Goal: Task Accomplishment & Management: Manage account settings

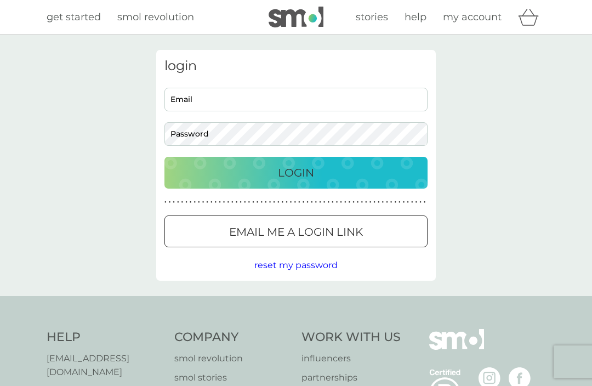
click at [336, 103] on input "Email" at bounding box center [296, 100] width 263 height 24
type input "aligreenfingers@gmail.com"
click at [475, 9] on link "my account" at bounding box center [472, 17] width 59 height 16
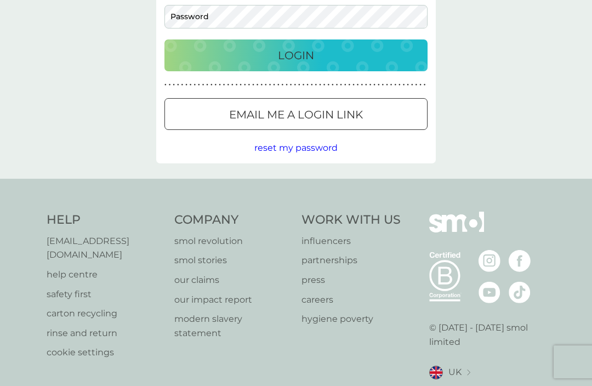
scroll to position [118, 0]
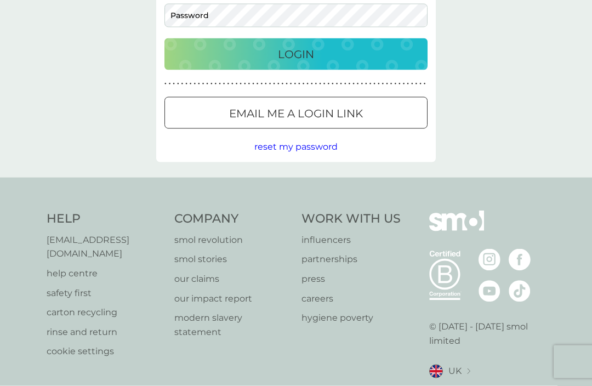
click at [575, 99] on div "login aligreenfingers@gmail.com Email Password Login ● ● ● ● ● ● ● ● ● ● ● ● ● …" at bounding box center [296, 47] width 592 height 262
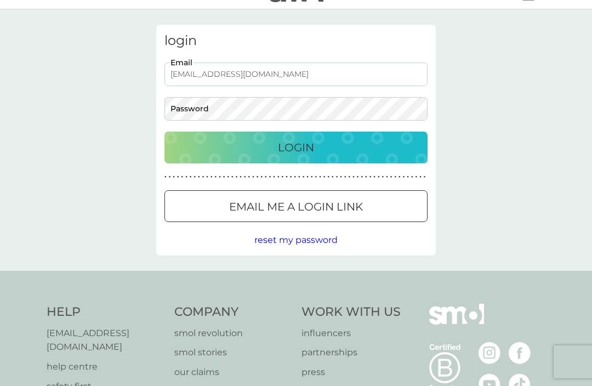
scroll to position [0, 0]
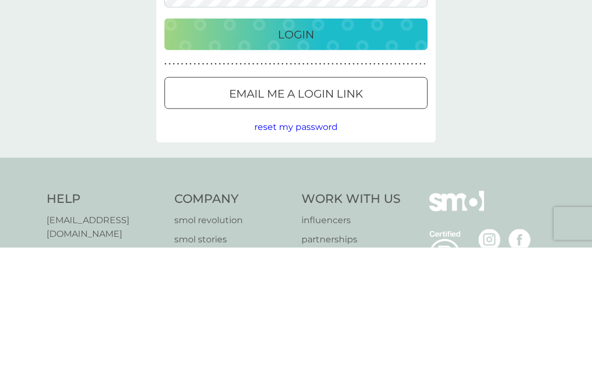
click at [315, 260] on span "reset my password" at bounding box center [295, 265] width 83 height 10
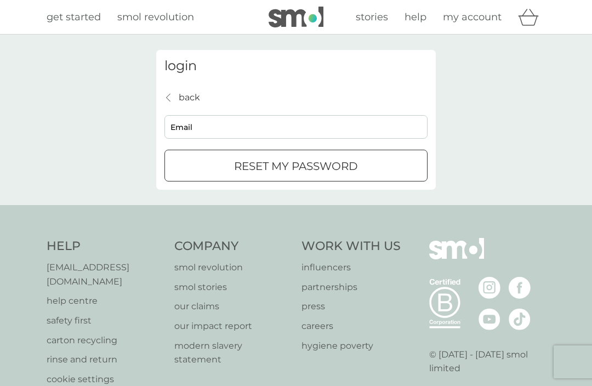
click at [222, 133] on input "Email" at bounding box center [296, 127] width 263 height 24
type input "aligreenfingers@gmail.com"
click at [325, 166] on p "reset my password" at bounding box center [296, 166] width 124 height 18
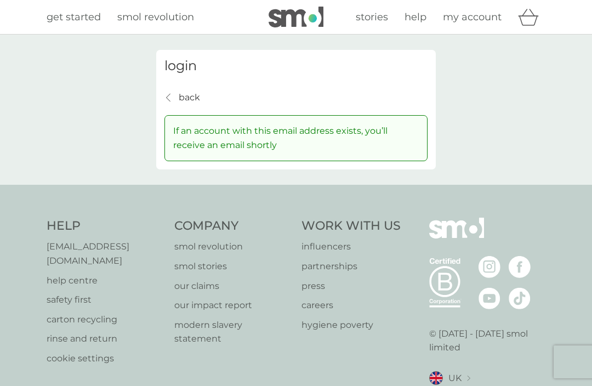
click at [180, 96] on p "back" at bounding box center [189, 97] width 21 height 14
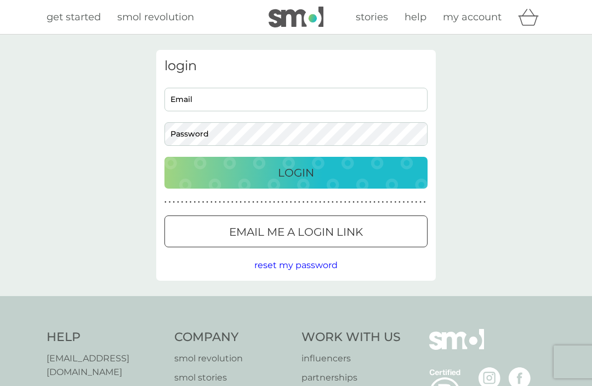
click at [304, 231] on div at bounding box center [295, 232] width 39 height 12
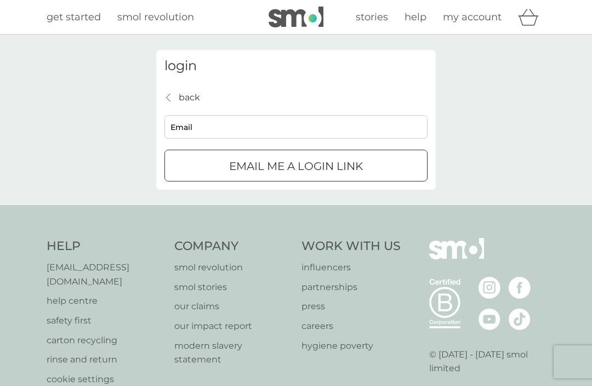
click at [297, 163] on div "submit" at bounding box center [295, 167] width 39 height 12
type input "aligreenfingers@gmail.com"
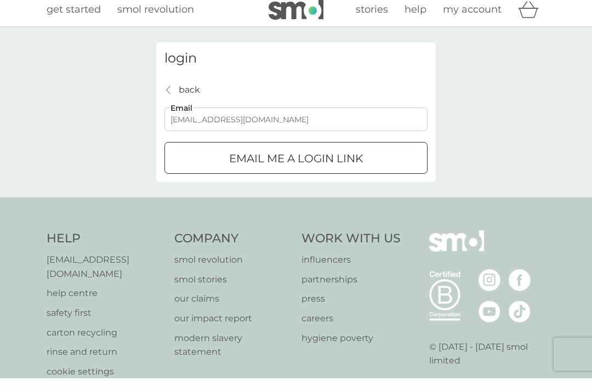
click at [322, 165] on p "Email me a login link" at bounding box center [296, 166] width 134 height 18
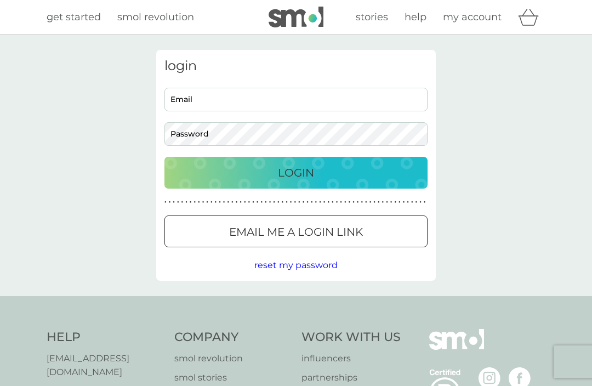
scroll to position [155, 0]
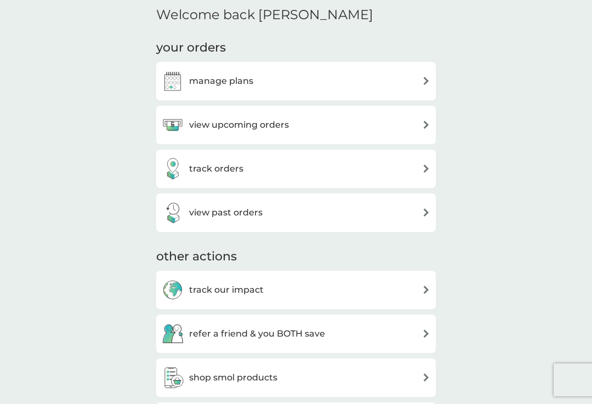
scroll to position [345, 0]
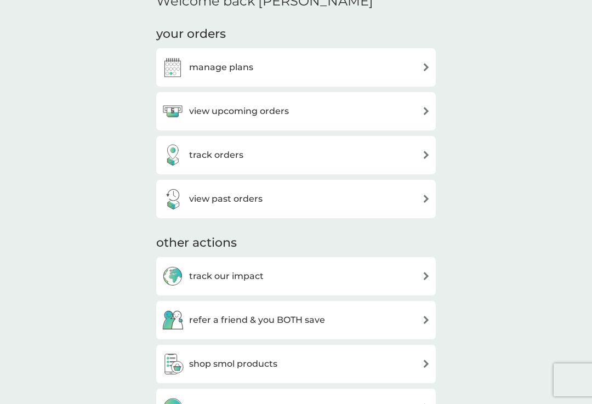
click at [425, 110] on img at bounding box center [426, 111] width 8 height 8
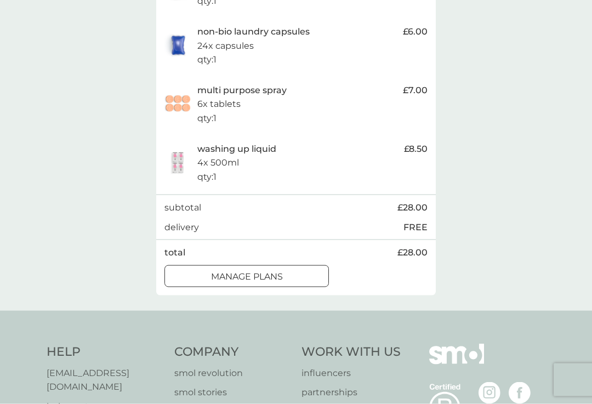
scroll to position [291, 0]
click at [258, 272] on div at bounding box center [246, 276] width 39 height 12
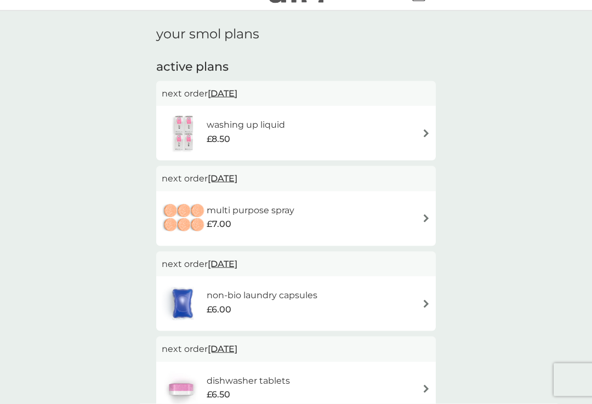
scroll to position [24, 0]
click at [429, 134] on img at bounding box center [426, 133] width 8 height 8
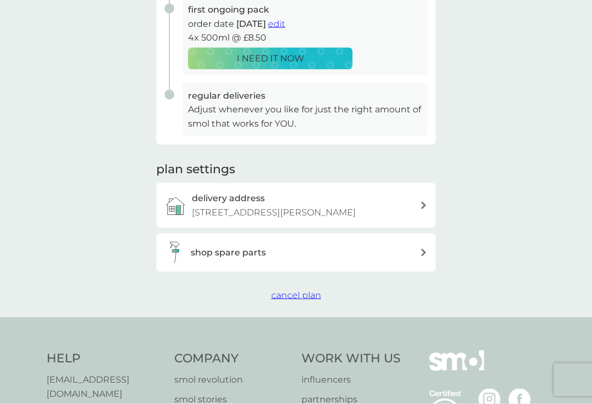
scroll to position [234, 0]
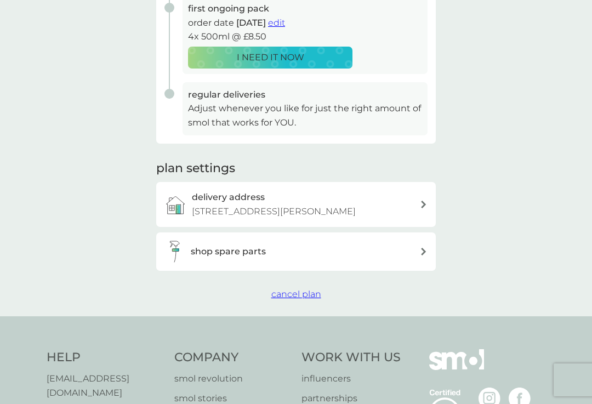
click at [376, 107] on p "Adjust whenever you like for just the right amount of smol that works for YOU." at bounding box center [305, 115] width 234 height 28
click at [310, 114] on p "Adjust whenever you like for just the right amount of smol that works for YOU." at bounding box center [305, 115] width 234 height 28
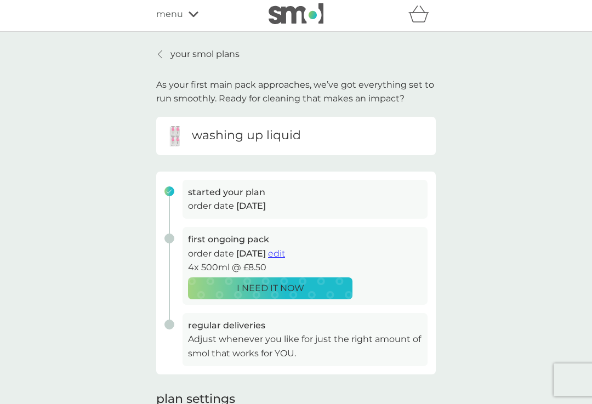
scroll to position [0, 0]
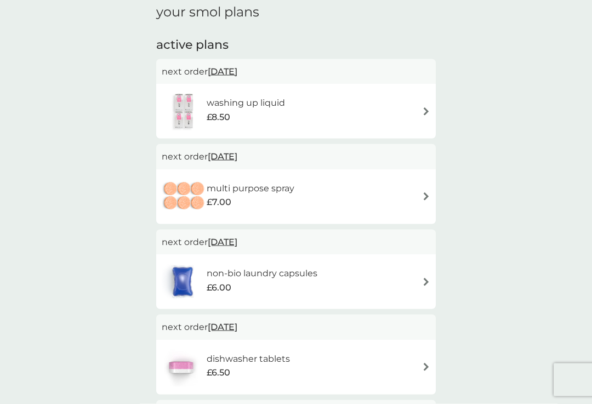
scroll to position [50, 0]
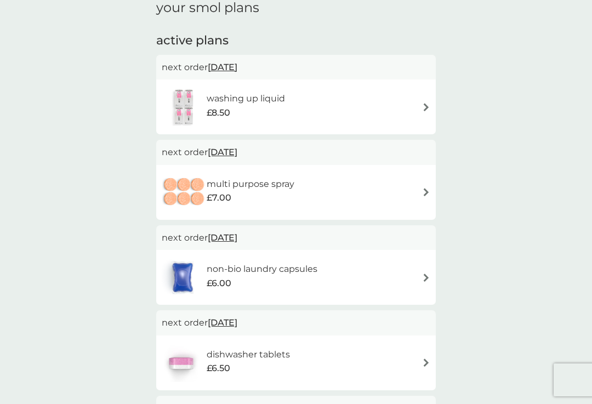
click at [389, 189] on div "multi purpose spray £7.00" at bounding box center [296, 192] width 269 height 38
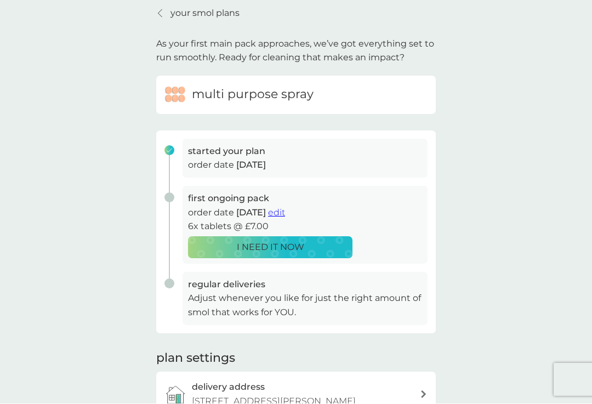
scroll to position [37, 0]
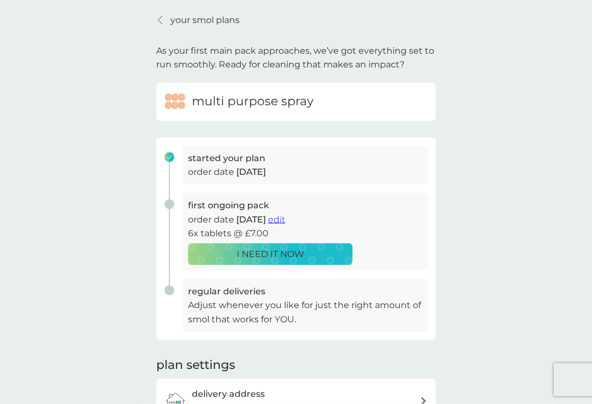
click at [171, 288] on div "regular deliveries Adjust whenever you like for just the right amount of smol t…" at bounding box center [291, 305] width 271 height 53
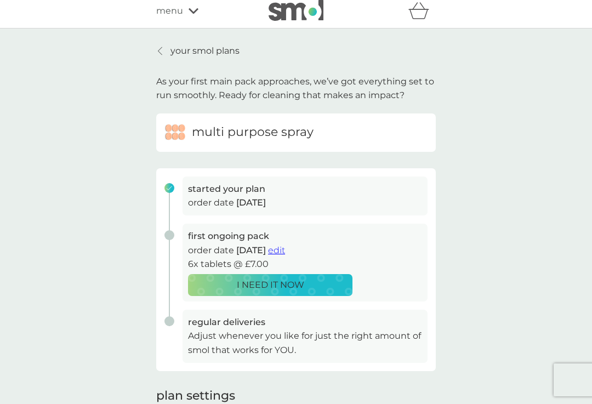
scroll to position [0, 0]
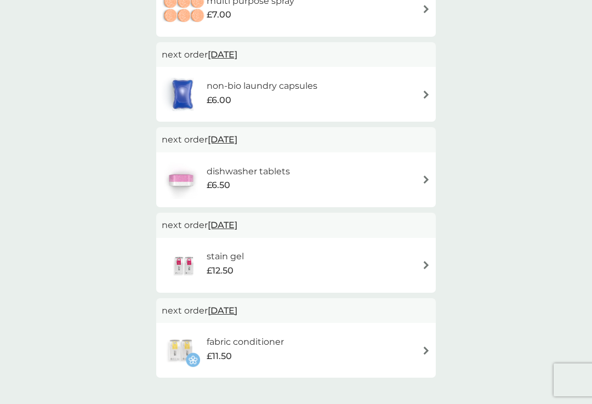
scroll to position [234, 0]
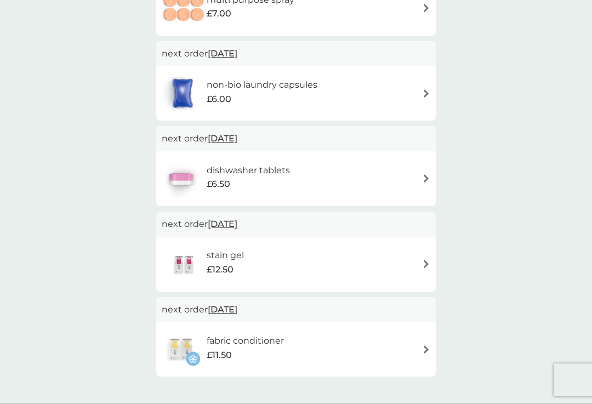
click at [549, 230] on div "your smol plans active plans next order [DATE] washing up liquid £8.50 next ord…" at bounding box center [296, 101] width 592 height 603
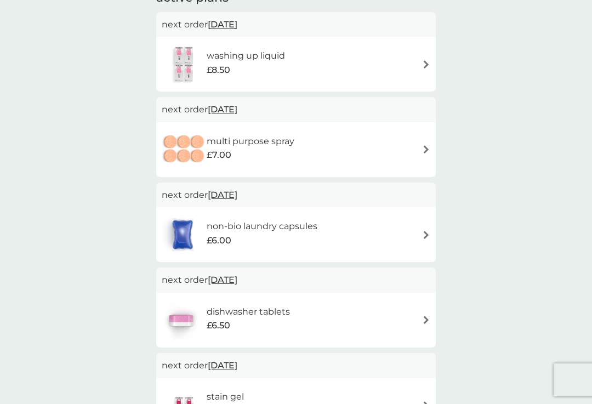
scroll to position [0, 0]
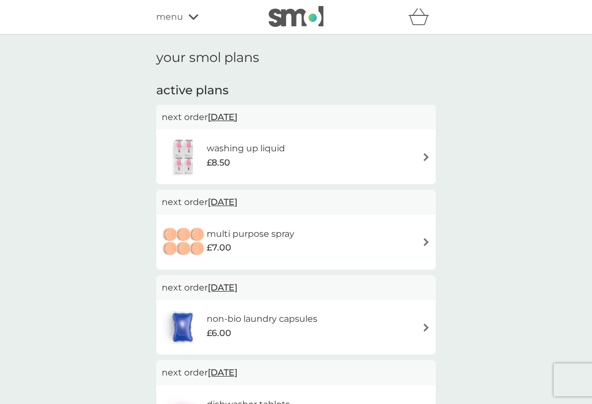
click at [237, 118] on span "[DATE]" at bounding box center [223, 116] width 30 height 21
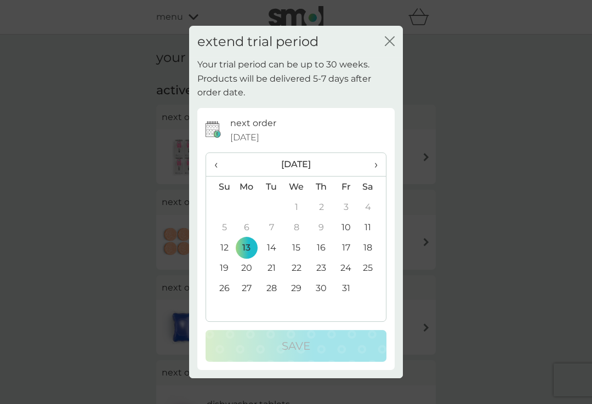
click at [379, 158] on th "›" at bounding box center [372, 165] width 27 height 24
click at [375, 161] on span "›" at bounding box center [372, 164] width 11 height 23
click at [378, 160] on th "›" at bounding box center [372, 165] width 27 height 24
click at [375, 165] on span "›" at bounding box center [372, 164] width 11 height 23
click at [378, 163] on span "›" at bounding box center [372, 164] width 11 height 23
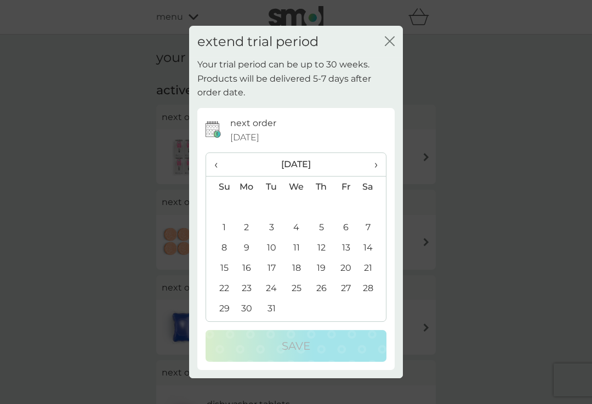
click at [373, 164] on span "›" at bounding box center [372, 164] width 11 height 23
click at [376, 160] on span "›" at bounding box center [372, 164] width 11 height 23
click at [215, 307] on td "31" at bounding box center [220, 308] width 28 height 20
click at [215, 161] on span "‹" at bounding box center [220, 164] width 12 height 23
click at [247, 286] on td "27" at bounding box center [246, 288] width 25 height 20
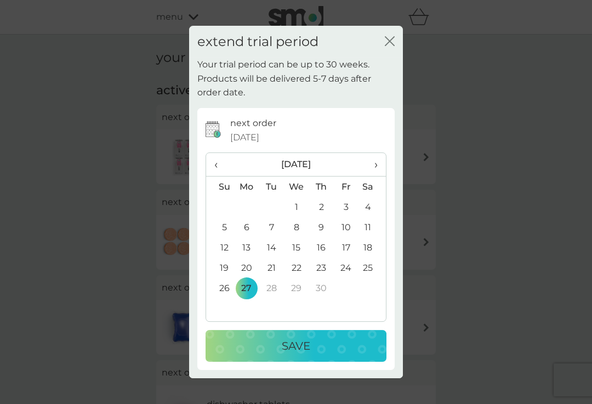
click at [294, 343] on p "Save" at bounding box center [296, 346] width 29 height 18
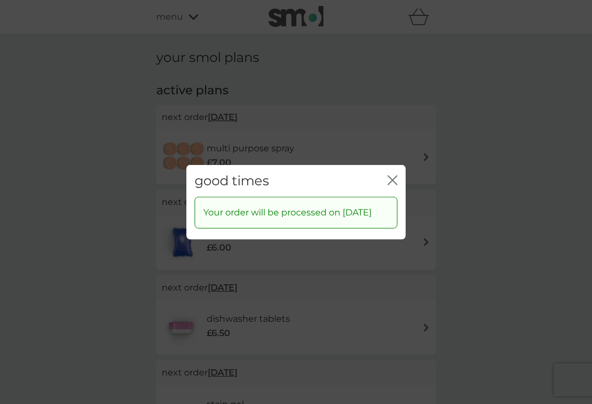
click at [395, 175] on icon "close" at bounding box center [395, 179] width 4 height 9
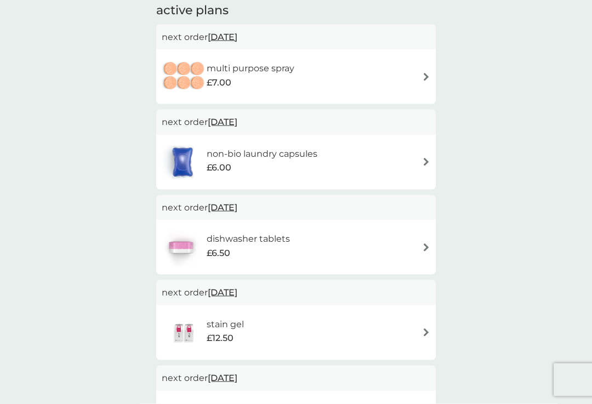
scroll to position [81, 0]
click at [321, 65] on div "multi purpose spray £7.00" at bounding box center [296, 76] width 269 height 38
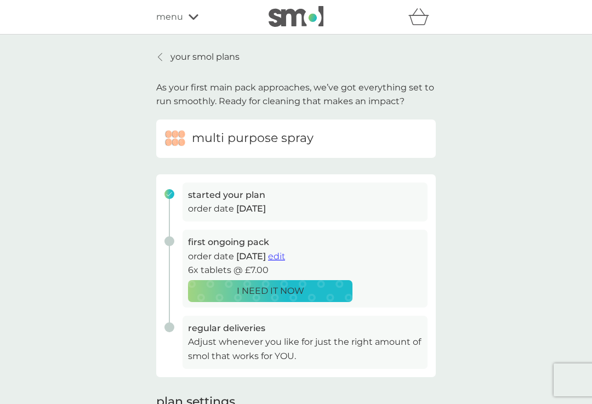
click at [285, 254] on span "edit" at bounding box center [276, 256] width 17 height 10
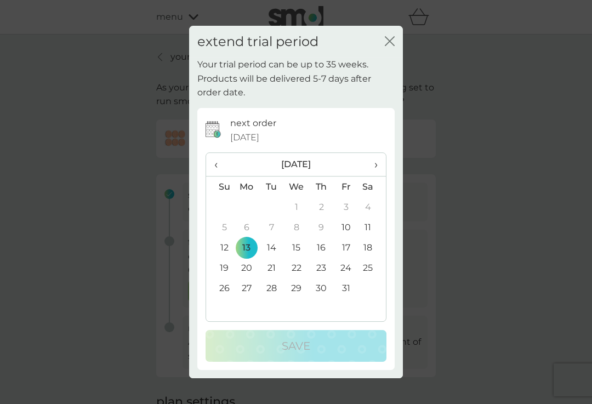
click at [385, 158] on th "›" at bounding box center [372, 165] width 27 height 24
click at [379, 164] on th "›" at bounding box center [372, 165] width 27 height 24
click at [376, 160] on span "›" at bounding box center [372, 164] width 11 height 23
click at [376, 163] on span "›" at bounding box center [372, 164] width 11 height 23
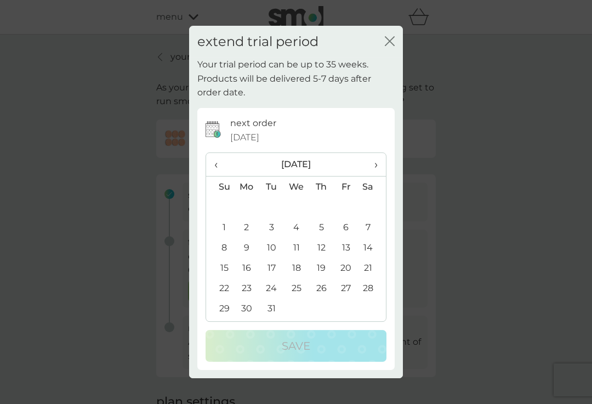
click at [380, 160] on th "›" at bounding box center [372, 165] width 27 height 24
click at [249, 292] on td "27" at bounding box center [246, 288] width 25 height 20
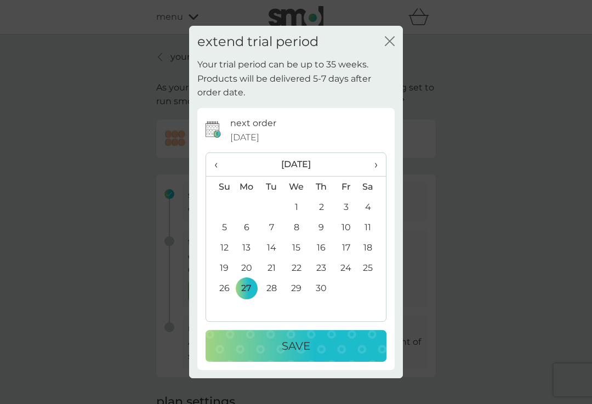
click at [296, 345] on p "Save" at bounding box center [296, 346] width 29 height 18
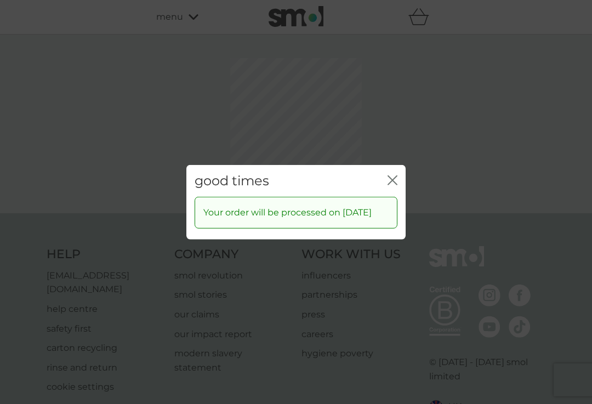
click at [377, 120] on div "good times close Your order will be processed on [DATE]" at bounding box center [296, 202] width 592 height 404
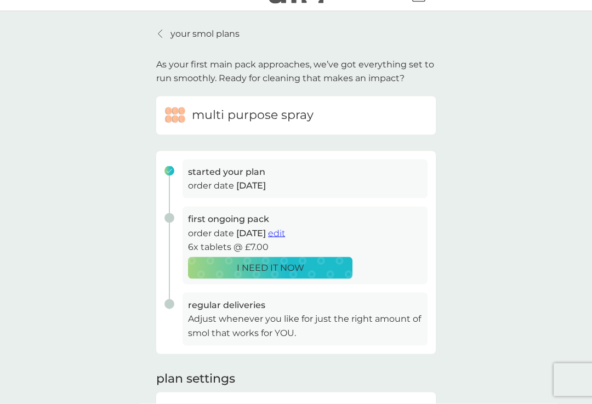
scroll to position [25, 0]
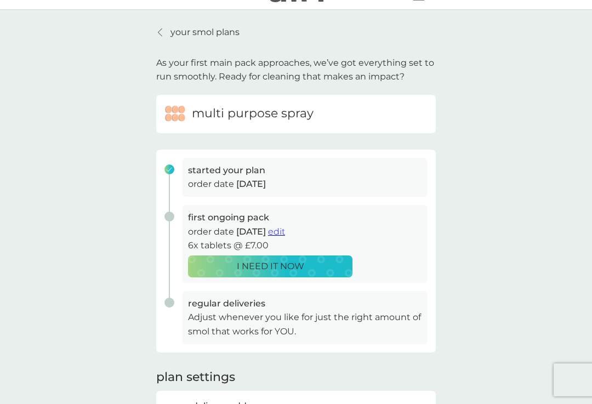
click at [64, 293] on div "your smol plans As your first main pack approaches, we’ve got everything set to…" at bounding box center [296, 267] width 592 height 515
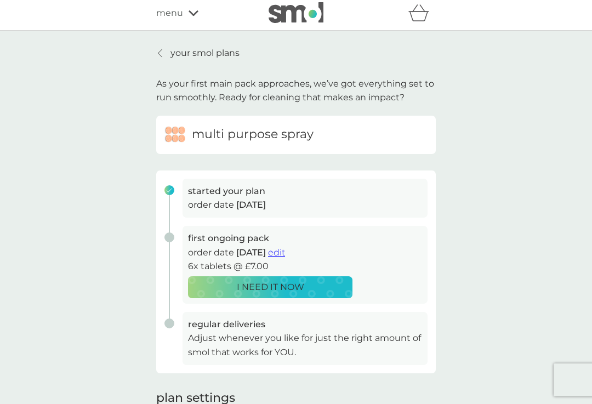
scroll to position [0, 0]
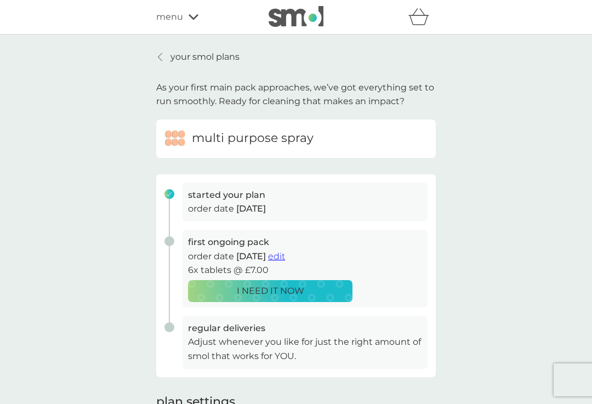
click at [157, 62] on link "your smol plans" at bounding box center [197, 57] width 83 height 14
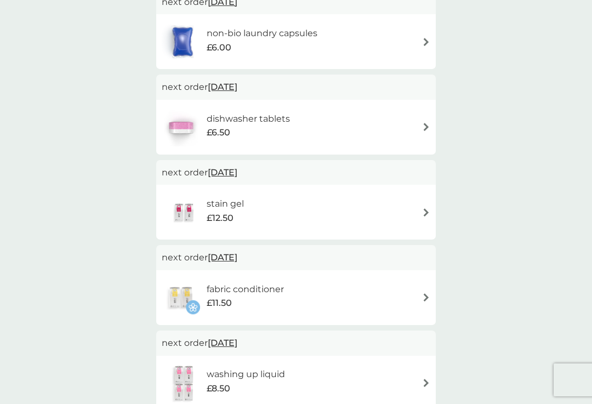
scroll to position [126, 0]
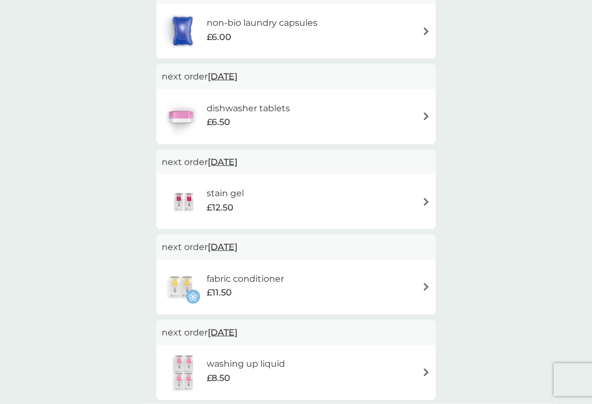
click at [237, 162] on span "[DATE]" at bounding box center [223, 161] width 30 height 21
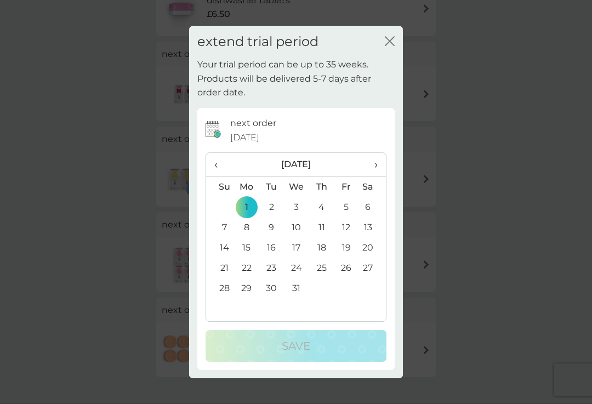
scroll to position [231, 0]
click at [388, 46] on icon "close" at bounding box center [390, 41] width 10 height 10
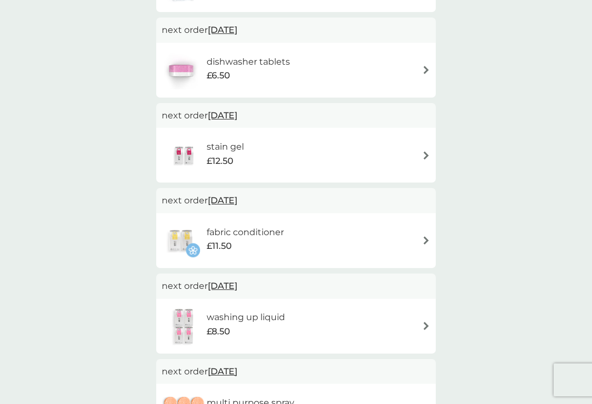
scroll to position [172, 0]
click at [425, 154] on img at bounding box center [426, 156] width 8 height 8
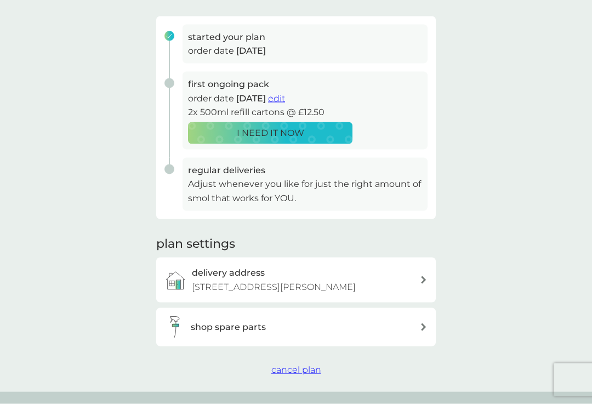
scroll to position [158, 0]
click at [303, 367] on span "cancel plan" at bounding box center [296, 369] width 50 height 10
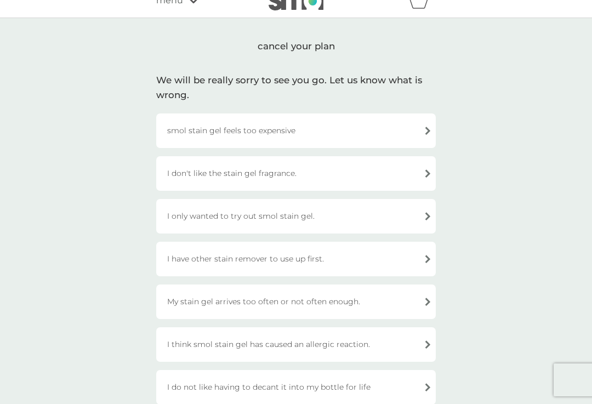
scroll to position [10, 0]
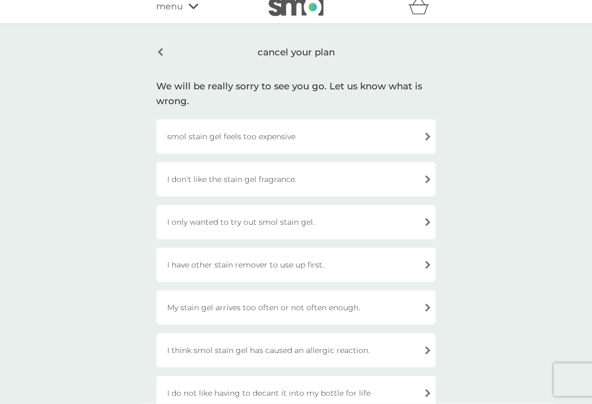
click at [427, 218] on div "I only wanted to try out smol stain gel." at bounding box center [296, 222] width 280 height 35
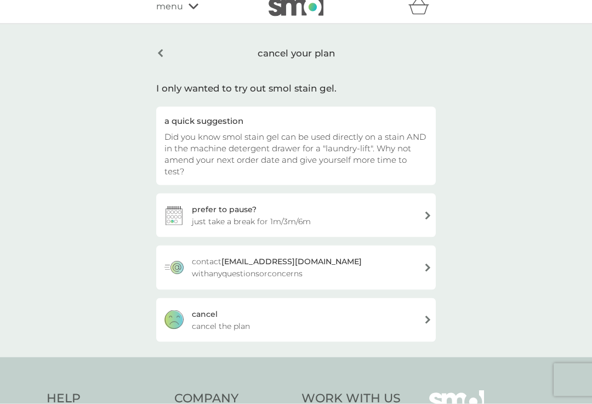
scroll to position [11, 0]
click at [433, 303] on div "[PERSON_NAME] the plan" at bounding box center [296, 320] width 280 height 44
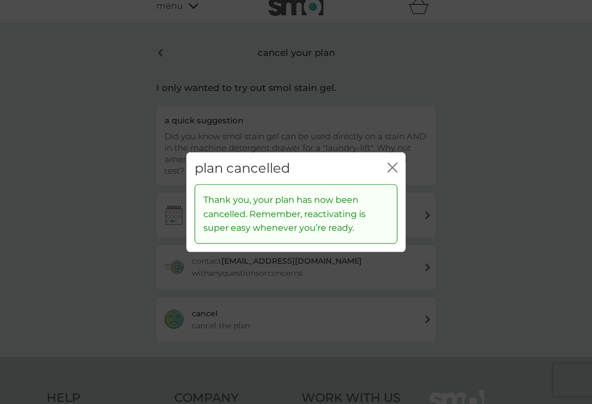
click at [396, 168] on icon "close" at bounding box center [393, 167] width 10 height 10
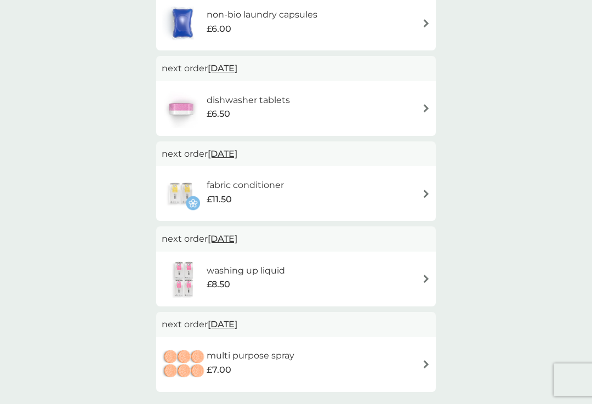
scroll to position [133, 0]
click at [424, 190] on img at bounding box center [426, 194] width 8 height 8
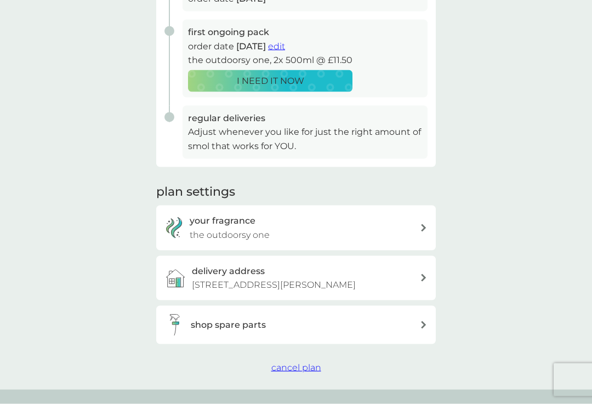
scroll to position [243, 0]
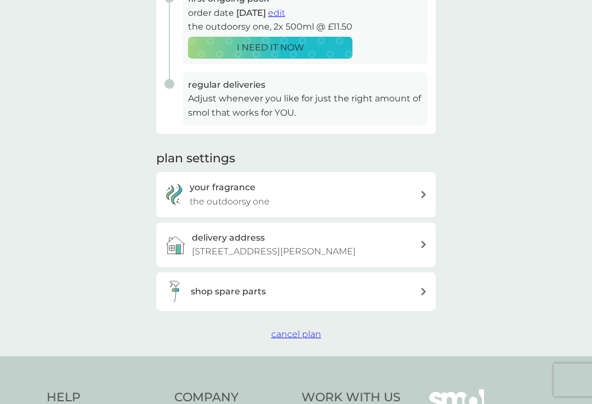
click at [296, 332] on span "cancel plan" at bounding box center [296, 334] width 50 height 10
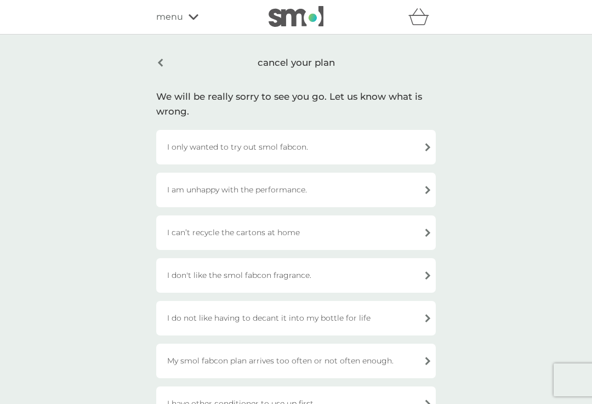
click at [64, 257] on div "cancel your plan We will be really sorry to see you go. Let us know what is wro…" at bounding box center [296, 321] width 592 height 573
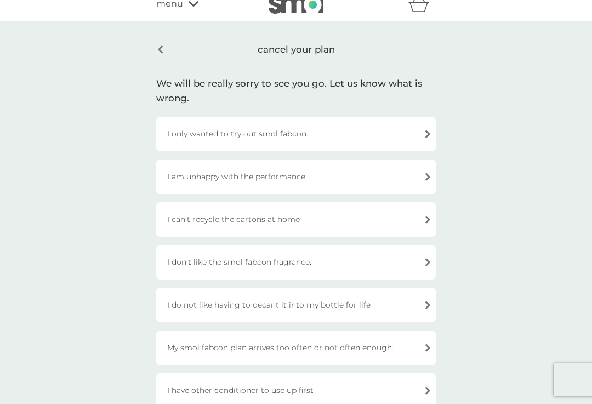
scroll to position [12, 0]
click at [428, 131] on div "I only wanted to try out smol fabcon." at bounding box center [296, 135] width 280 height 35
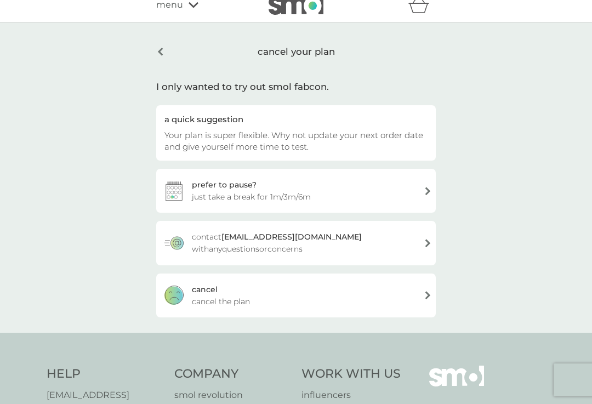
click at [399, 294] on div "[PERSON_NAME] the plan" at bounding box center [296, 296] width 280 height 44
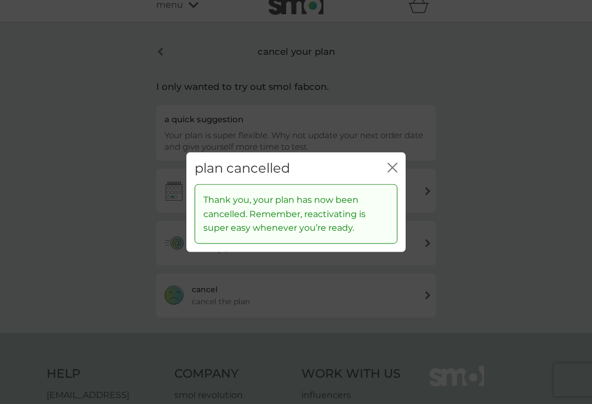
click at [392, 164] on icon "close" at bounding box center [393, 167] width 10 height 10
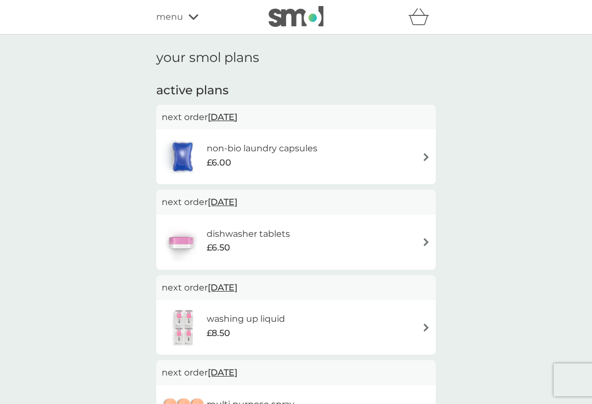
click at [182, 23] on span "menu" at bounding box center [169, 17] width 27 height 14
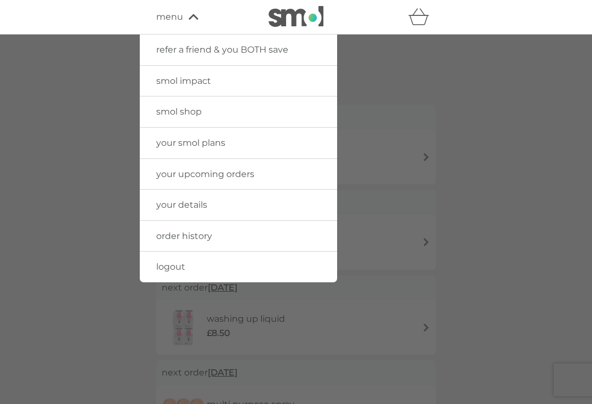
click at [162, 269] on span "logout" at bounding box center [170, 267] width 29 height 10
